Goal: Information Seeking & Learning: Learn about a topic

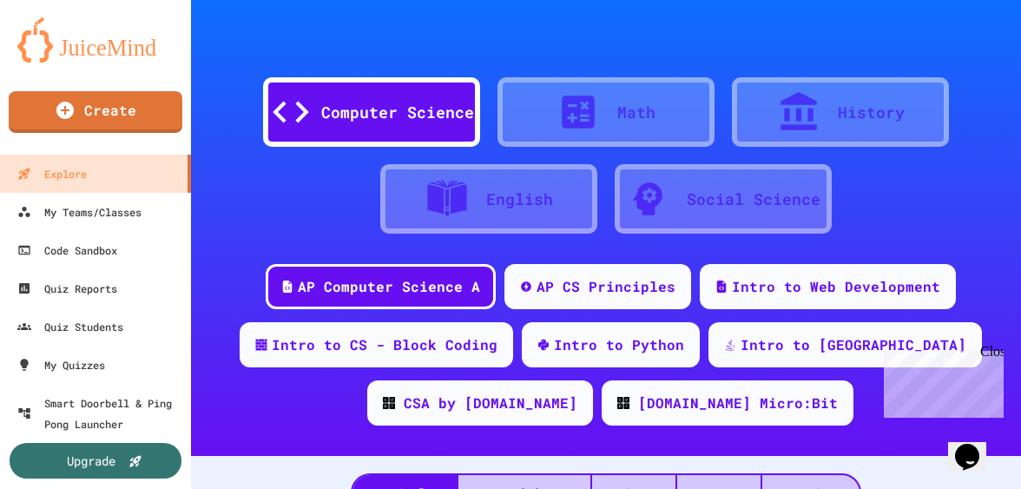
scroll to position [68, 0]
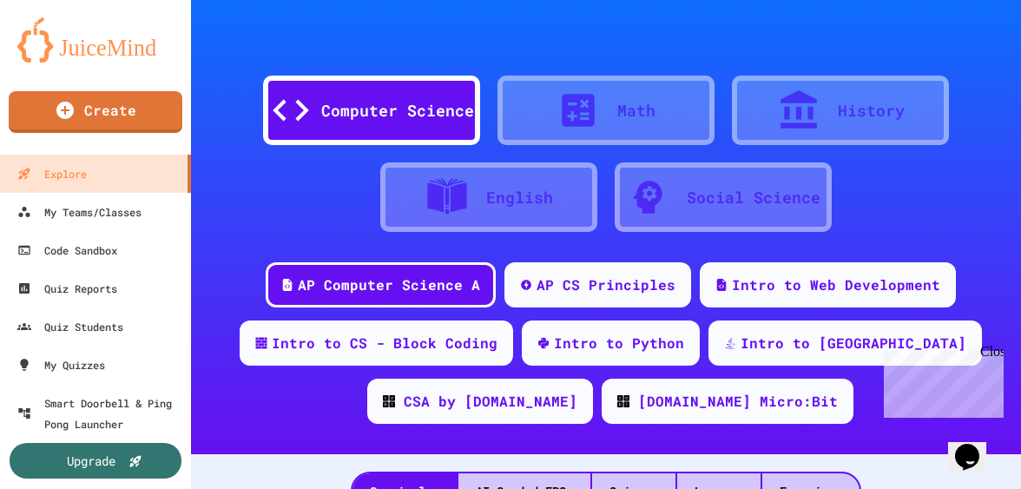
click at [651, 97] on div "Math" at bounding box center [605, 110] width 217 height 69
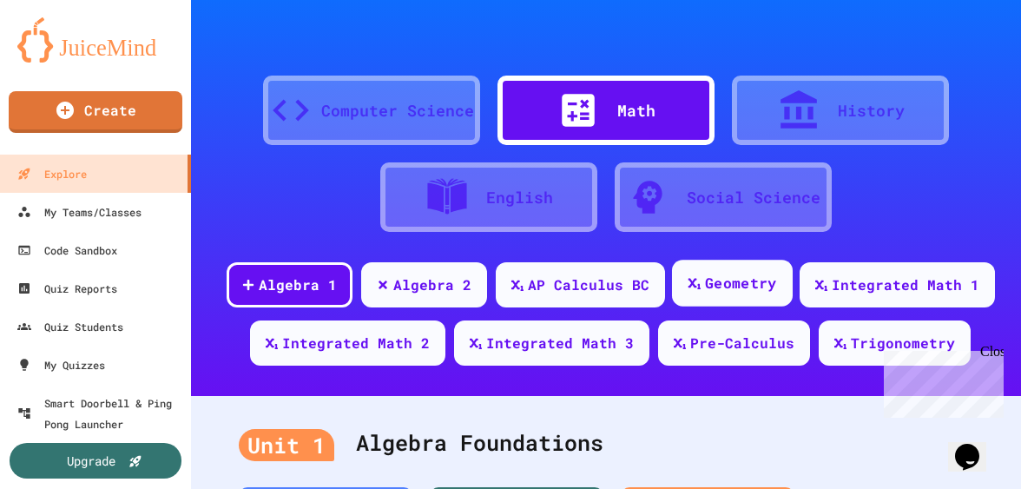
click at [702, 288] on div "Geometry" at bounding box center [731, 283] width 121 height 47
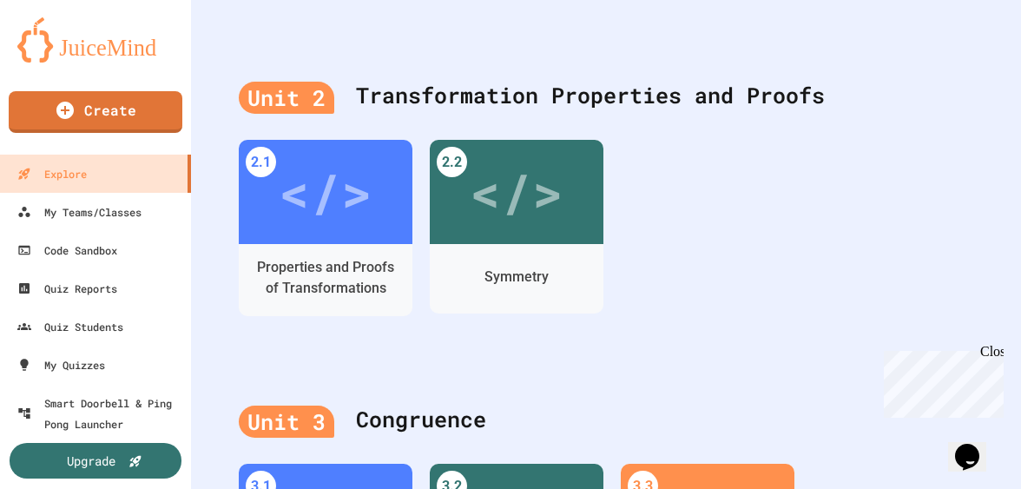
scroll to position [946, 0]
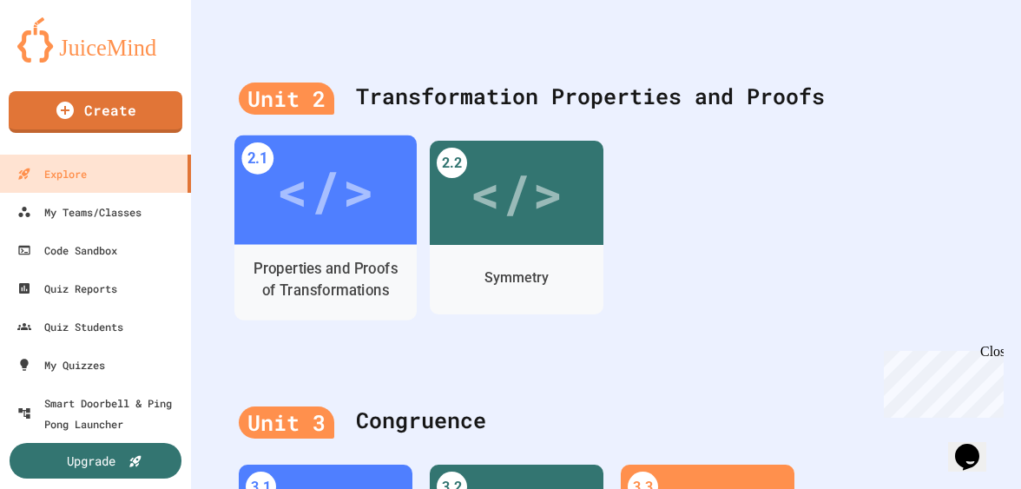
click at [313, 299] on div "Properties and Proofs of Transformations" at bounding box center [325, 280] width 155 height 43
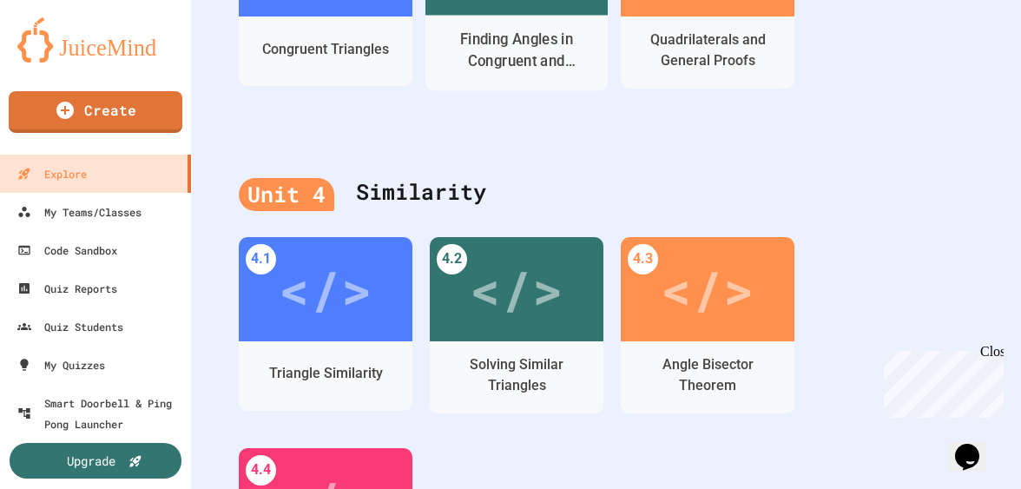
scroll to position [1500, 0]
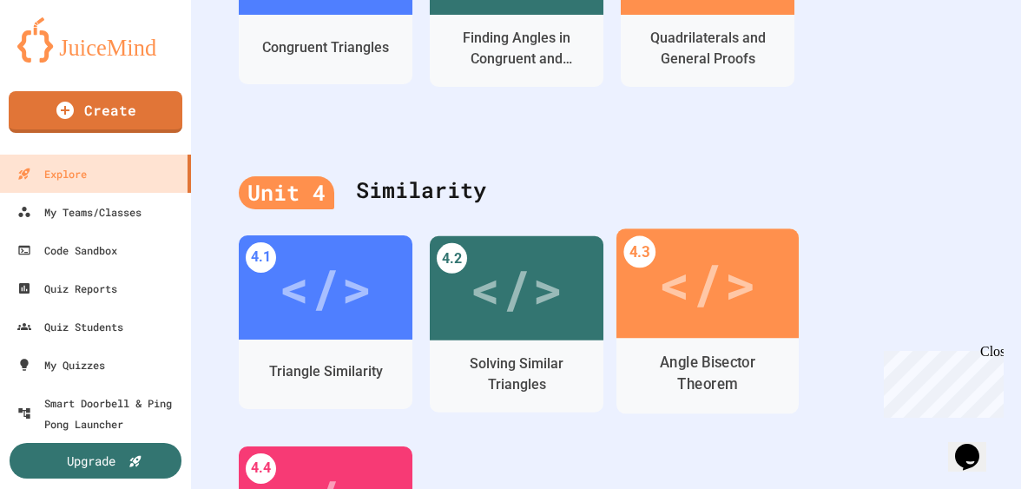
click at [700, 287] on div "</>" at bounding box center [707, 282] width 98 height 82
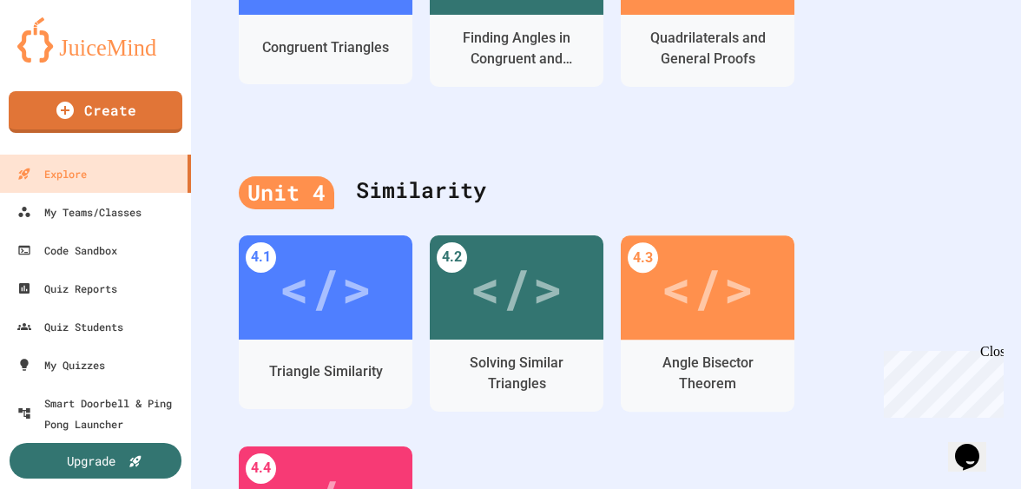
scroll to position [71, 0]
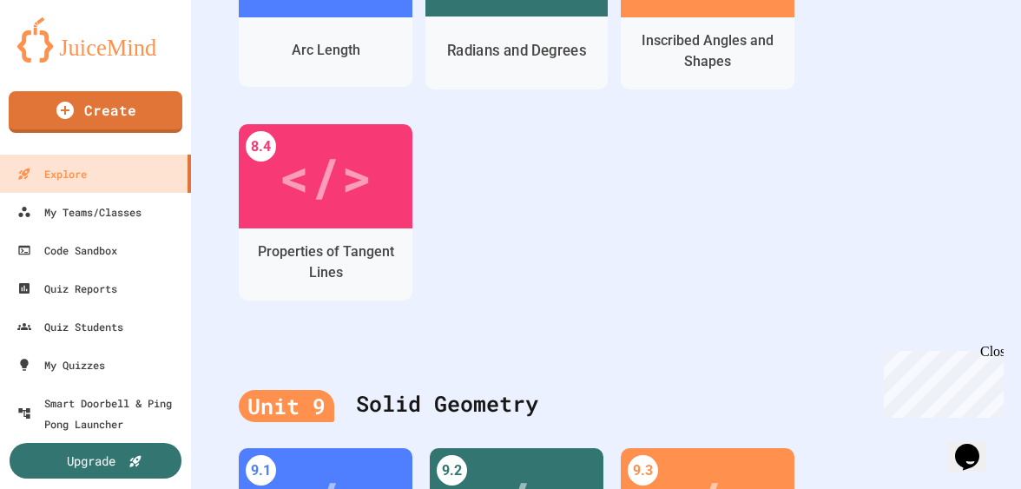
scroll to position [3514, 0]
